Goal: Information Seeking & Learning: Learn about a topic

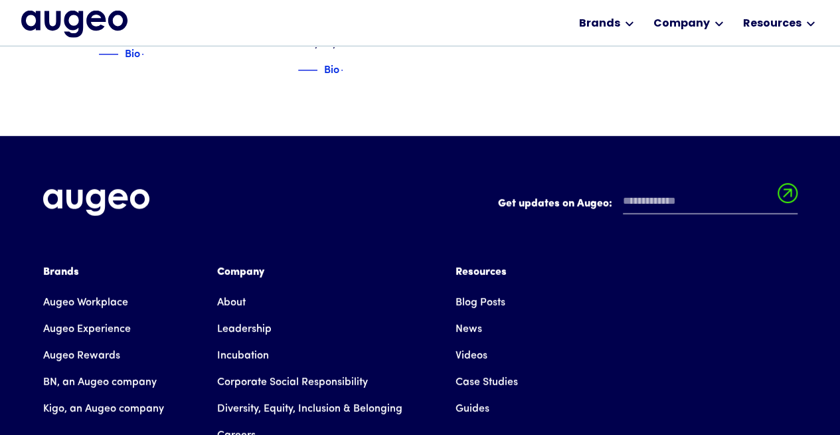
scroll to position [1894, 0]
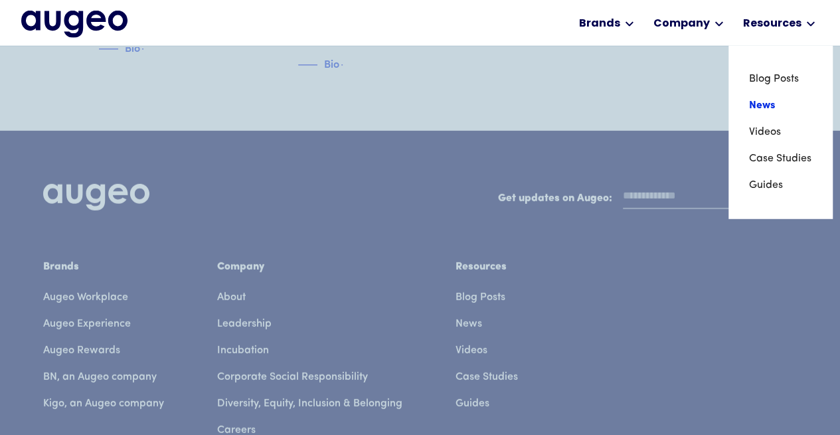
click at [760, 104] on link "News" at bounding box center [781, 105] width 64 height 27
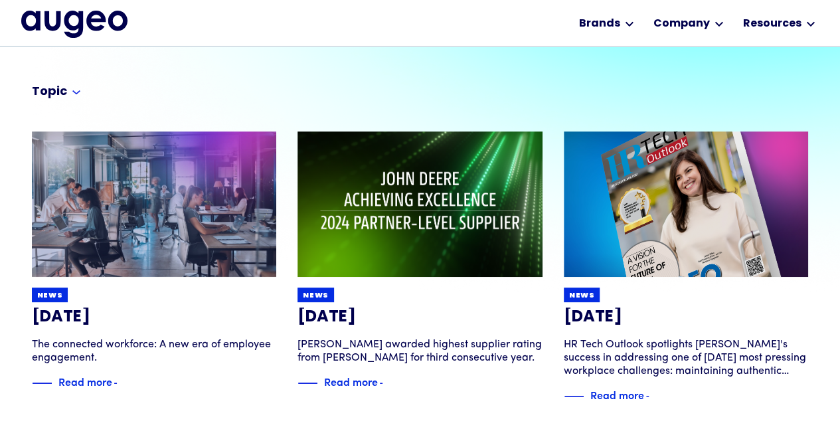
scroll to position [110, 0]
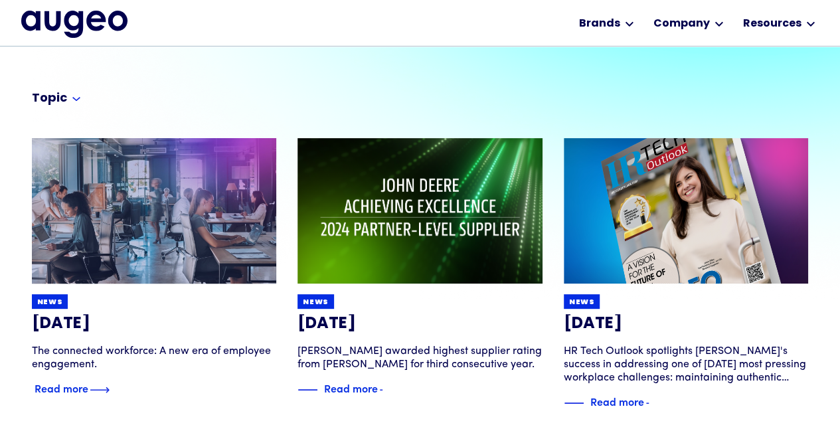
click at [80, 386] on div "Read more" at bounding box center [62, 388] width 54 height 16
